Goal: Information Seeking & Learning: Learn about a topic

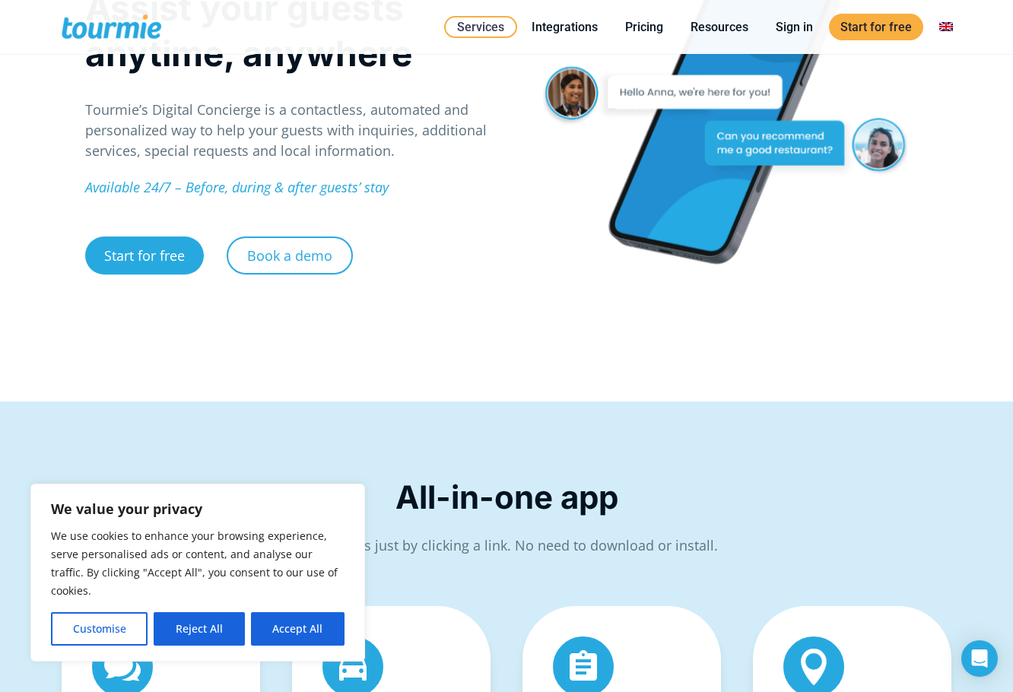
scroll to position [307, 0]
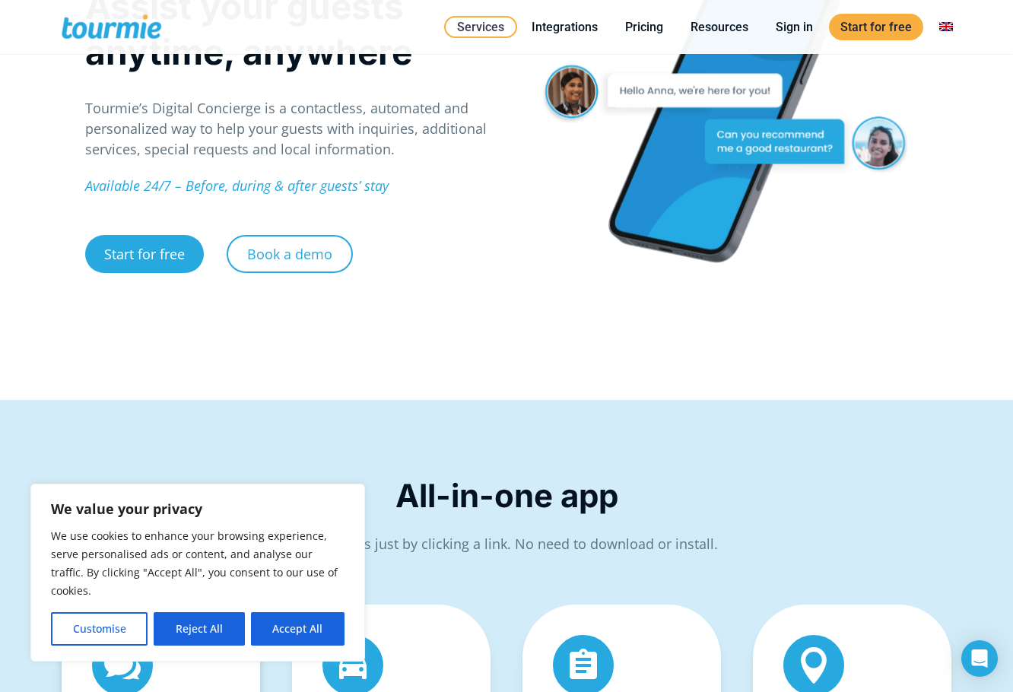
click at [233, 622] on button "Reject All" at bounding box center [199, 628] width 90 height 33
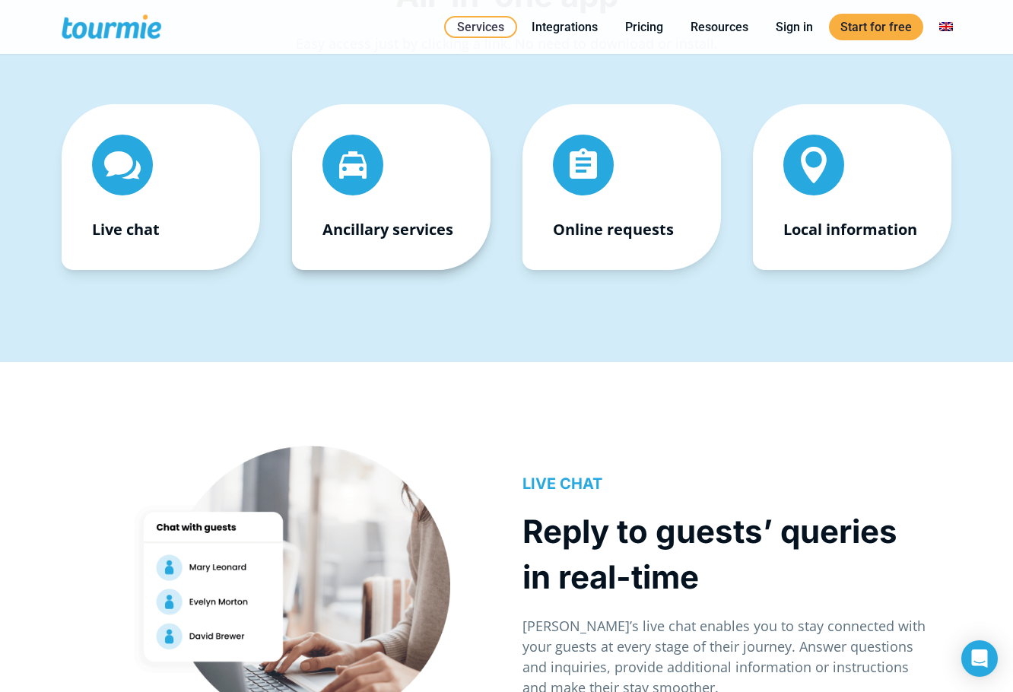
scroll to position [801, 0]
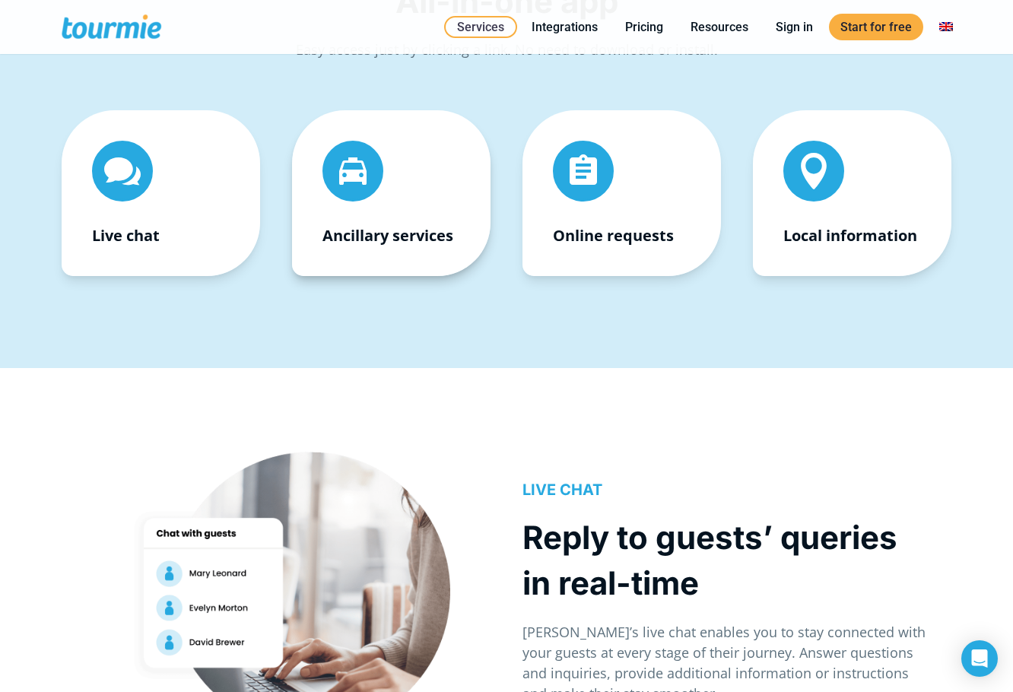
click at [342, 195] on span "" at bounding box center [353, 171] width 113 height 56
click at [375, 244] on strong "Ancillary services" at bounding box center [387, 235] width 131 height 21
click at [347, 169] on span "" at bounding box center [353, 171] width 113 height 56
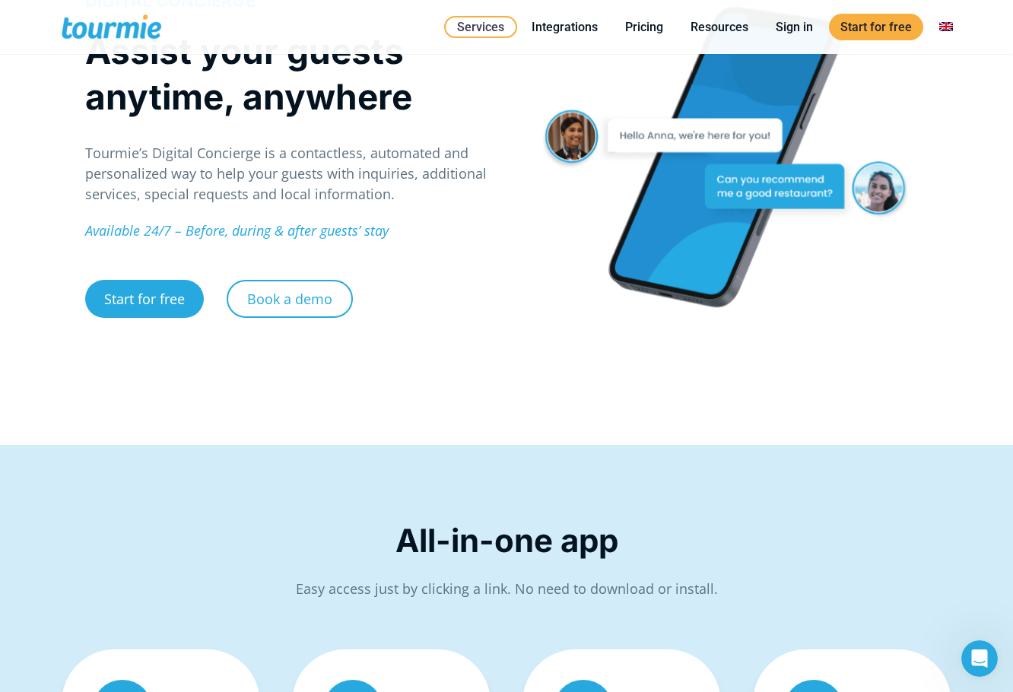
scroll to position [245, 0]
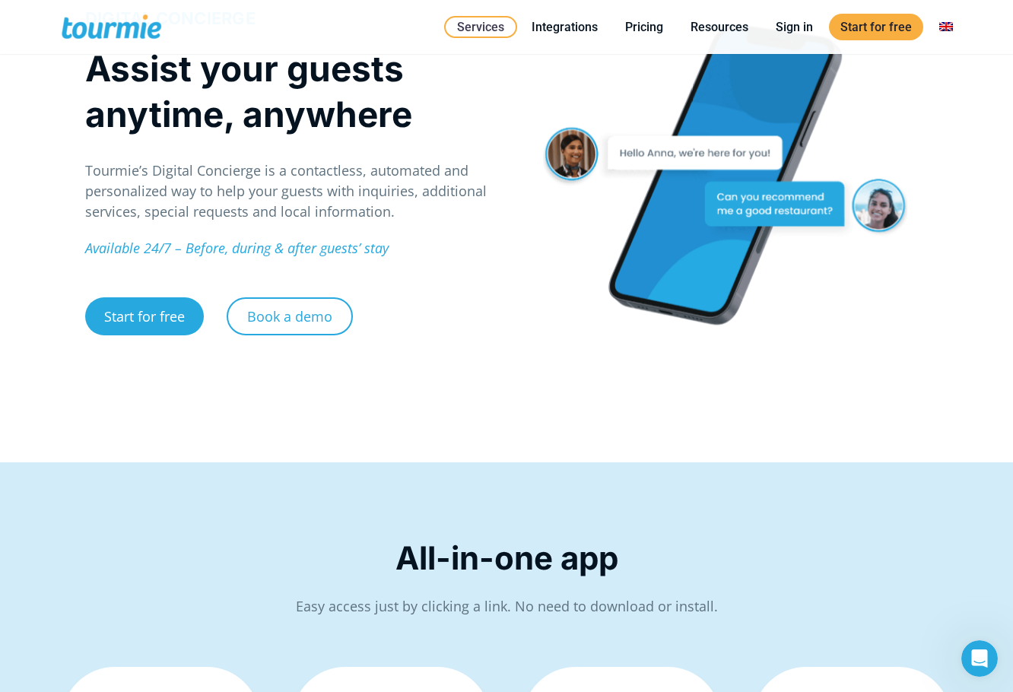
click at [585, 105] on div at bounding box center [724, 175] width 405 height 306
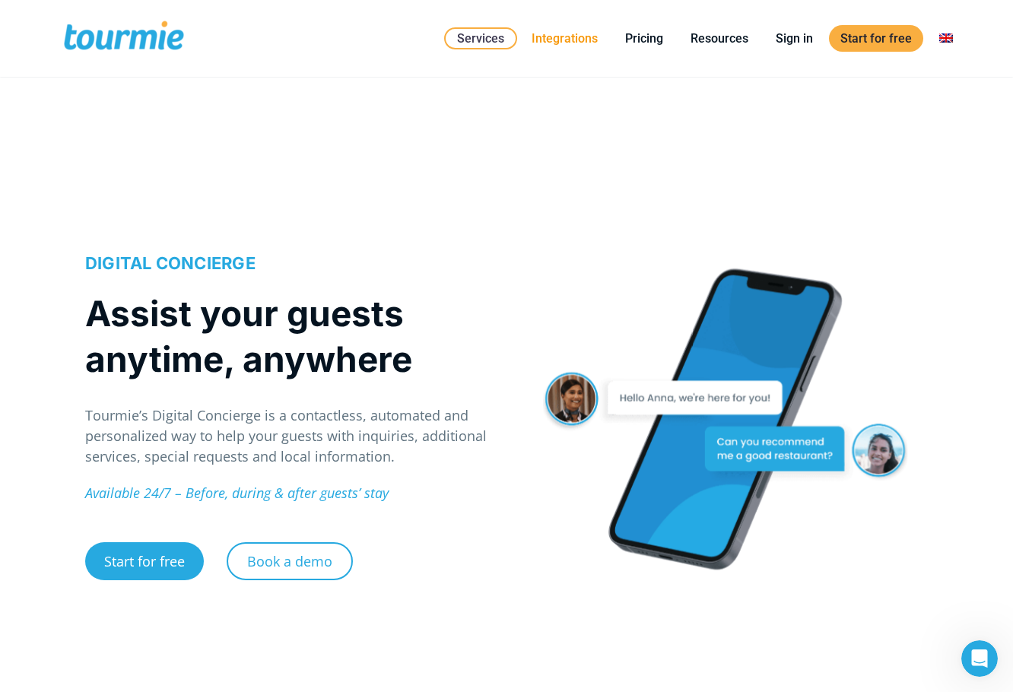
click at [579, 38] on link "Integrations" at bounding box center [564, 38] width 89 height 19
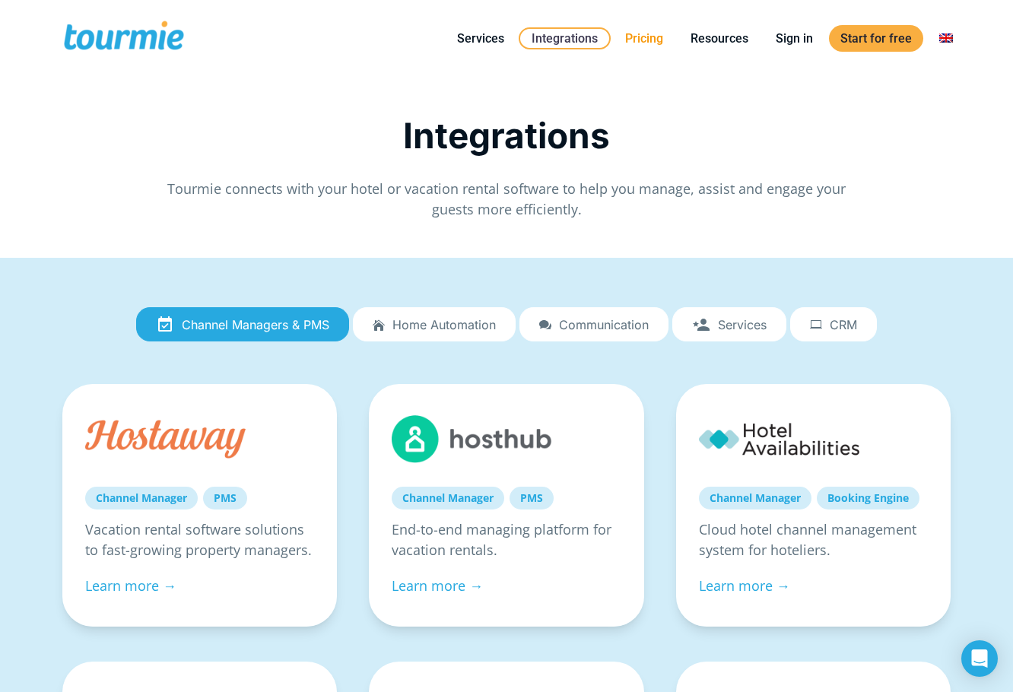
click at [658, 48] on li "Pricing" at bounding box center [643, 38] width 65 height 69
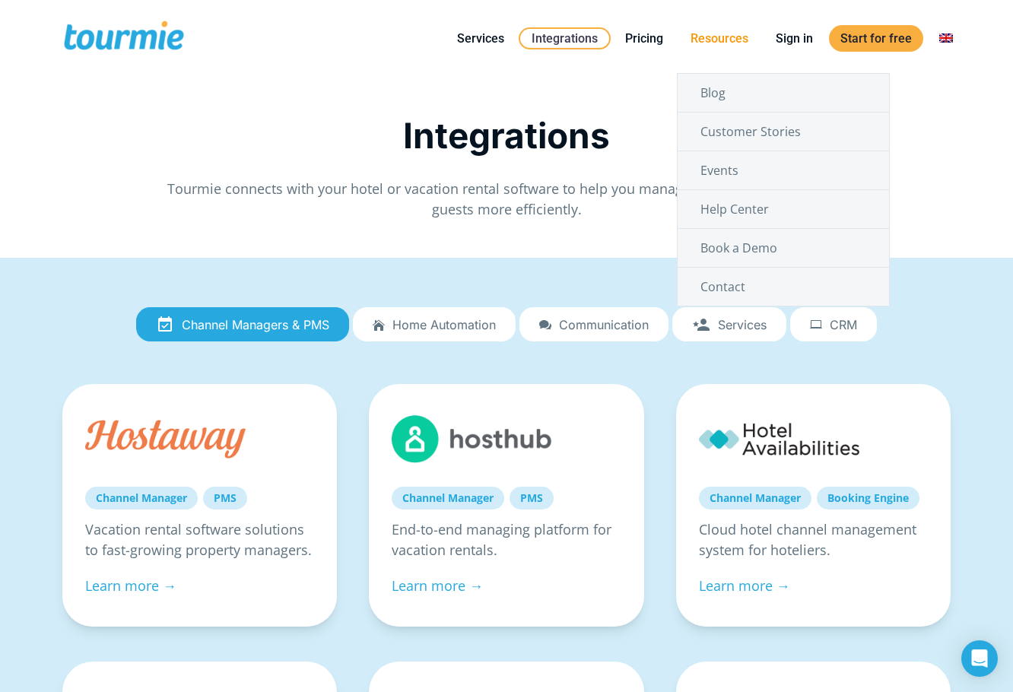
click at [715, 43] on link "Resources" at bounding box center [719, 38] width 81 height 19
